Goal: Information Seeking & Learning: Learn about a topic

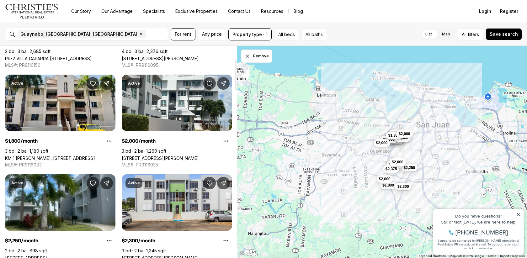
scroll to position [97, 0]
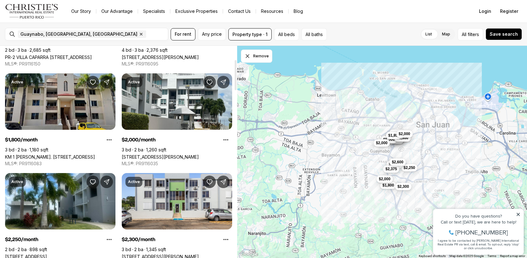
click at [27, 154] on link "KM 1 [PERSON_NAME]. [STREET_ADDRESS]" at bounding box center [50, 156] width 90 height 5
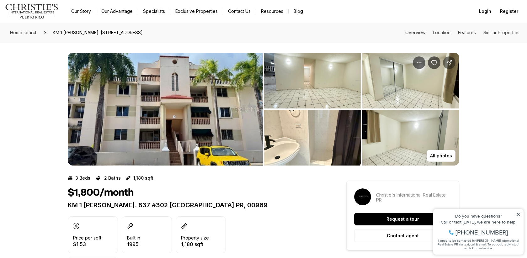
click at [450, 60] on icon "Share Property: KM 1 CARR. 837 #302" at bounding box center [448, 62] width 5 height 5
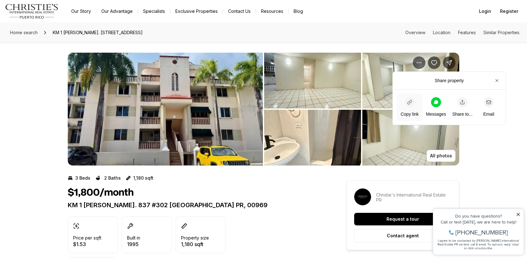
click at [408, 102] on icon "button" at bounding box center [409, 102] width 5 height 5
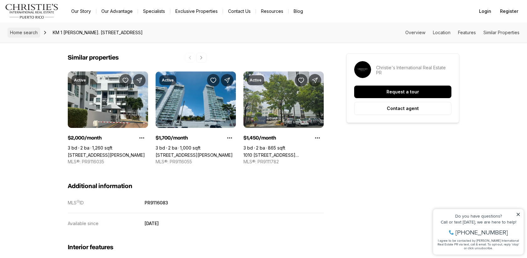
scroll to position [550, 0]
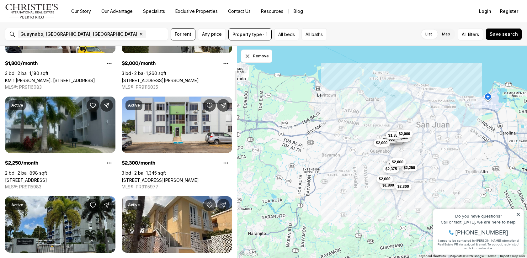
scroll to position [173, 0]
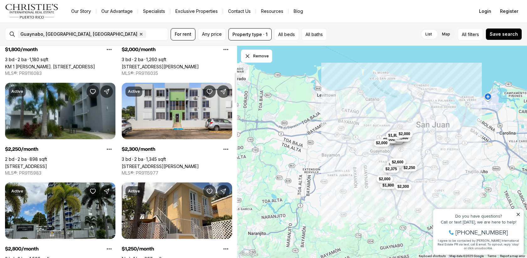
click at [16, 164] on link "[STREET_ADDRESS]" at bounding box center [26, 166] width 42 height 5
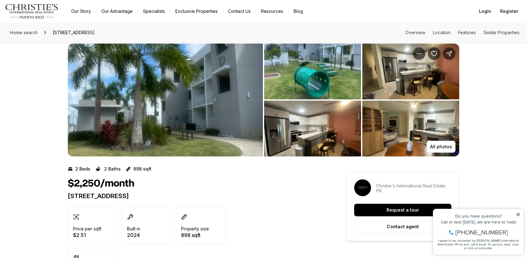
scroll to position [10, 0]
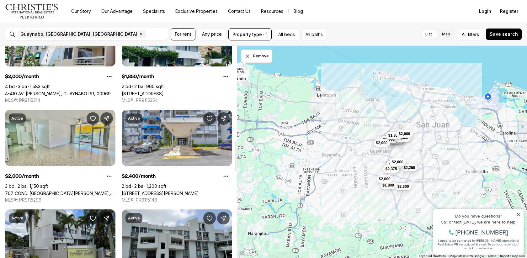
scroll to position [667, 0]
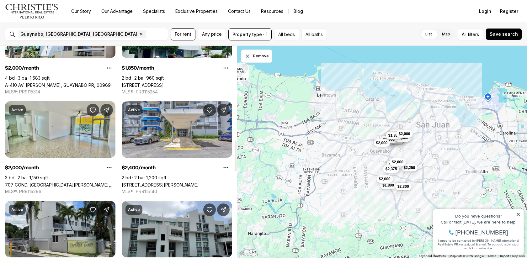
click at [23, 182] on link "707 COND. [GEOGRAPHIC_DATA][PERSON_NAME], [GEOGRAPHIC_DATA], 00969" at bounding box center [60, 184] width 110 height 5
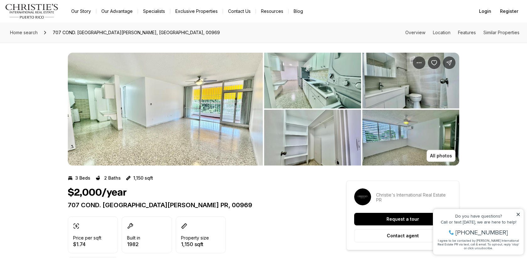
scroll to position [27, 0]
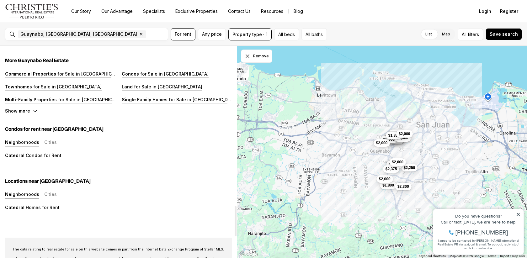
scroll to position [1122, 0]
